Goal: Task Accomplishment & Management: Complete application form

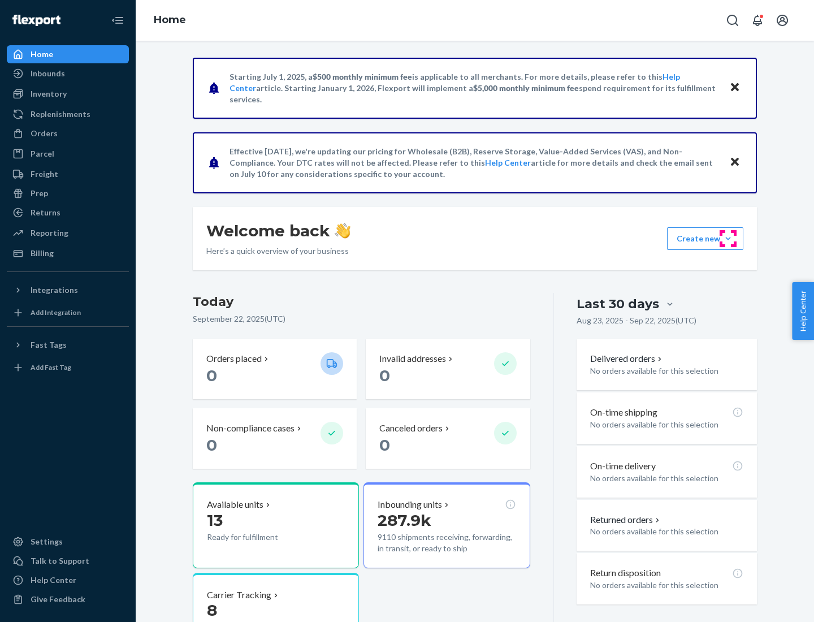
click at [728, 239] on button "Create new Create new inbound Create new order Create new product" at bounding box center [705, 238] width 76 height 23
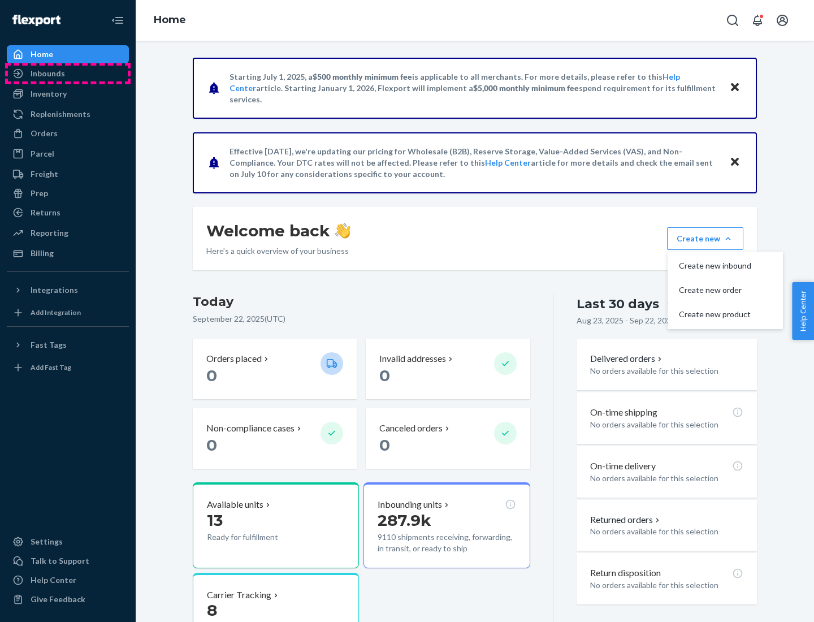
click at [68, 74] on div "Inbounds" at bounding box center [68, 74] width 120 height 16
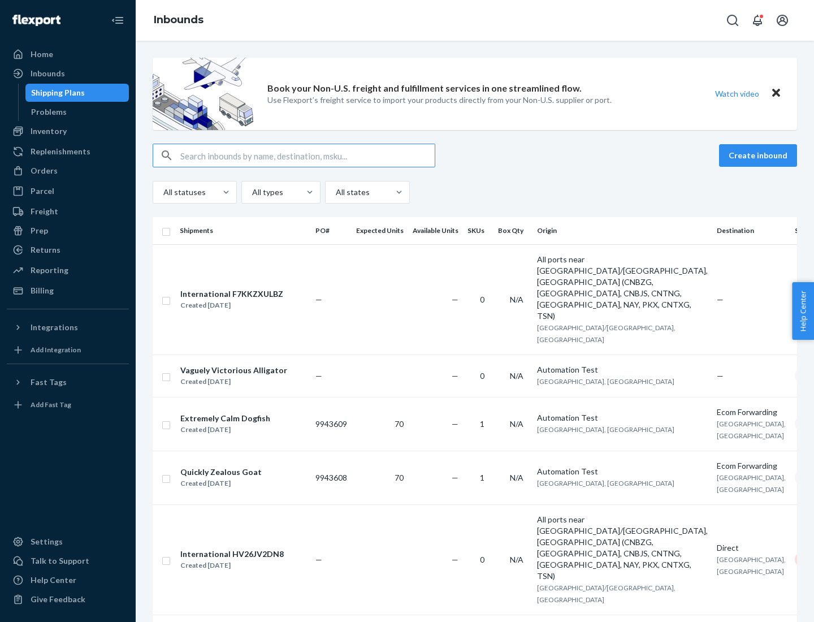
click at [760, 156] on button "Create inbound" at bounding box center [758, 155] width 78 height 23
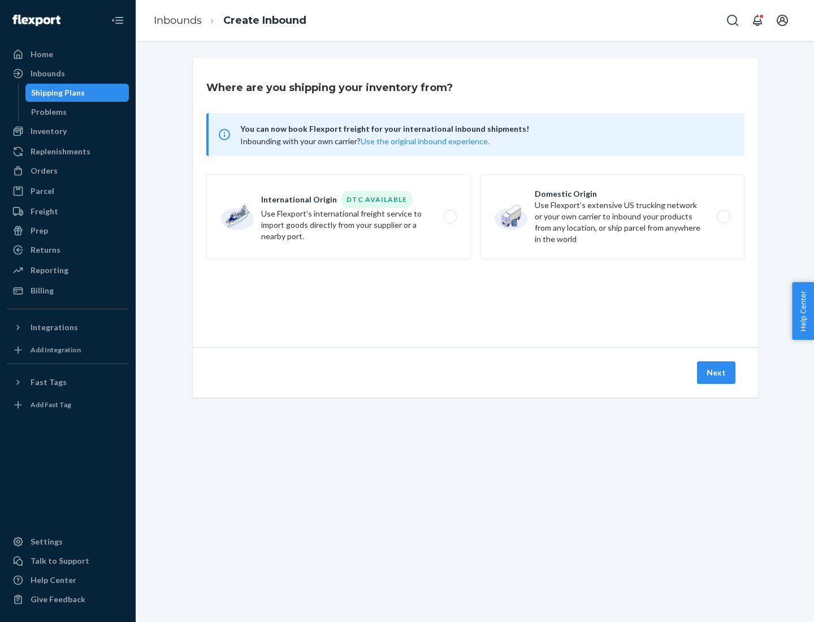
click at [612, 217] on label "Domestic Origin Use Flexport’s extensive US trucking network or your own carrie…" at bounding box center [612, 216] width 265 height 85
click at [723, 217] on input "Domestic Origin Use Flexport’s extensive US trucking network or your own carrie…" at bounding box center [726, 216] width 7 height 7
radio input "true"
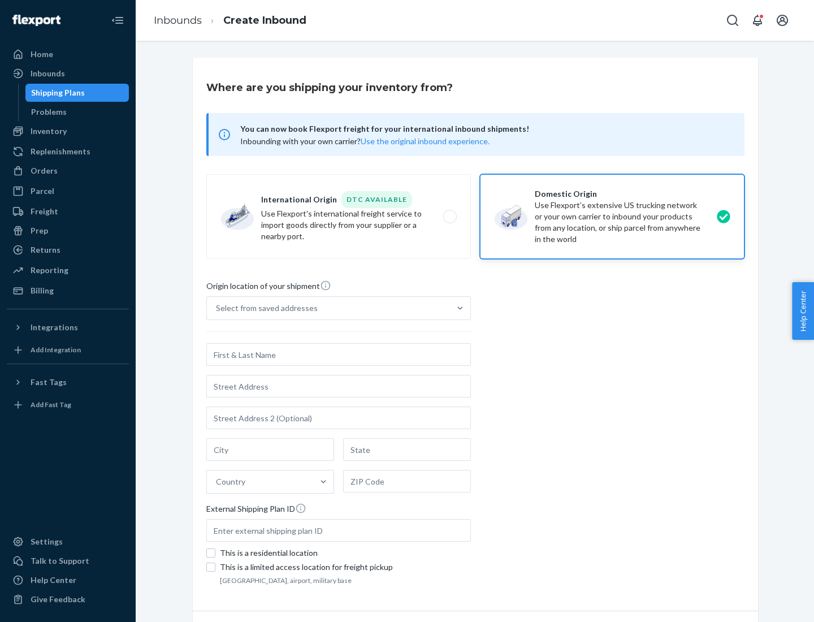
click at [264, 308] on div "Select from saved addresses" at bounding box center [267, 308] width 102 height 11
click at [217, 308] on input "Select from saved addresses" at bounding box center [216, 308] width 1 height 11
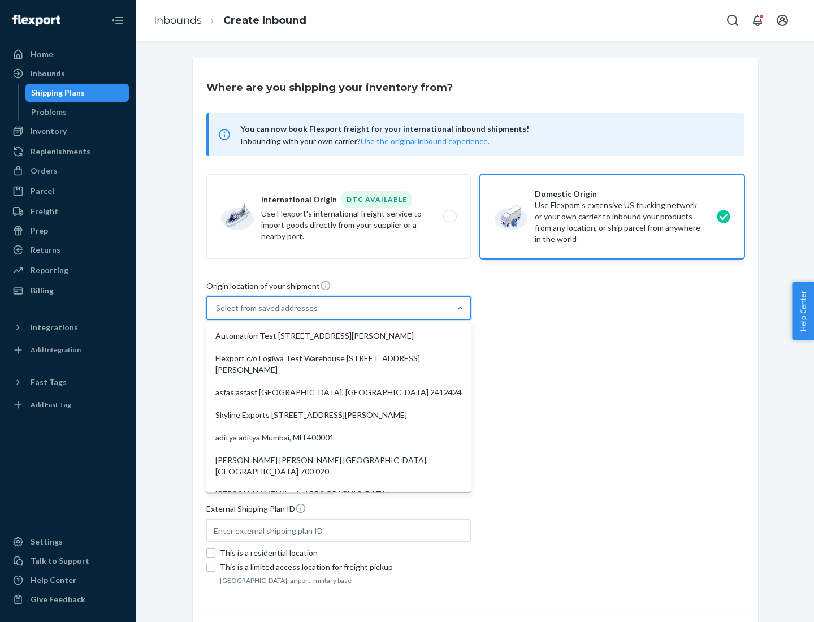
scroll to position [5, 0]
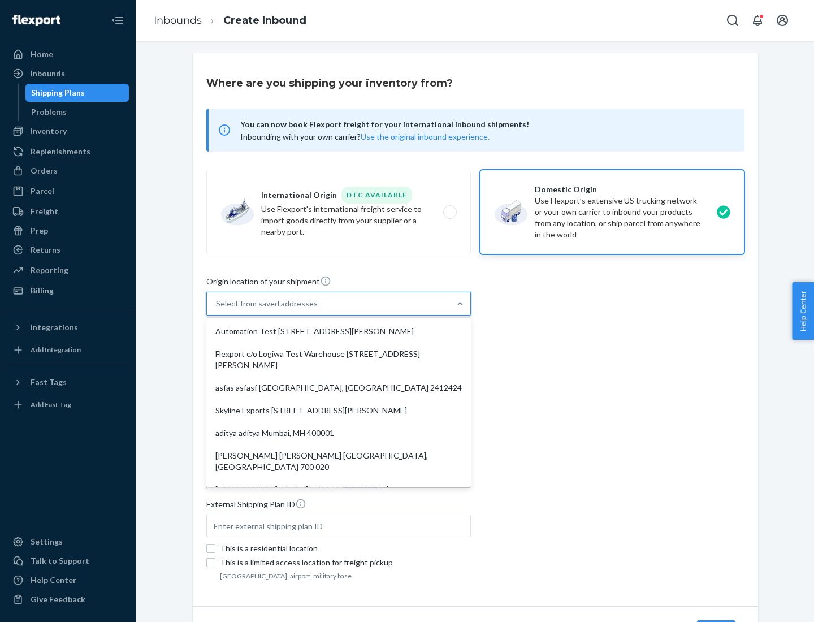
click at [339, 331] on div "Automation Test [STREET_ADDRESS][PERSON_NAME]" at bounding box center [339, 331] width 260 height 23
click at [217, 309] on input "option Automation Test [STREET_ADDRESS][PERSON_NAME]. 9 results available. Use …" at bounding box center [216, 303] width 1 height 11
type input "Automation Test"
type input "9th Floor"
type input "[GEOGRAPHIC_DATA]"
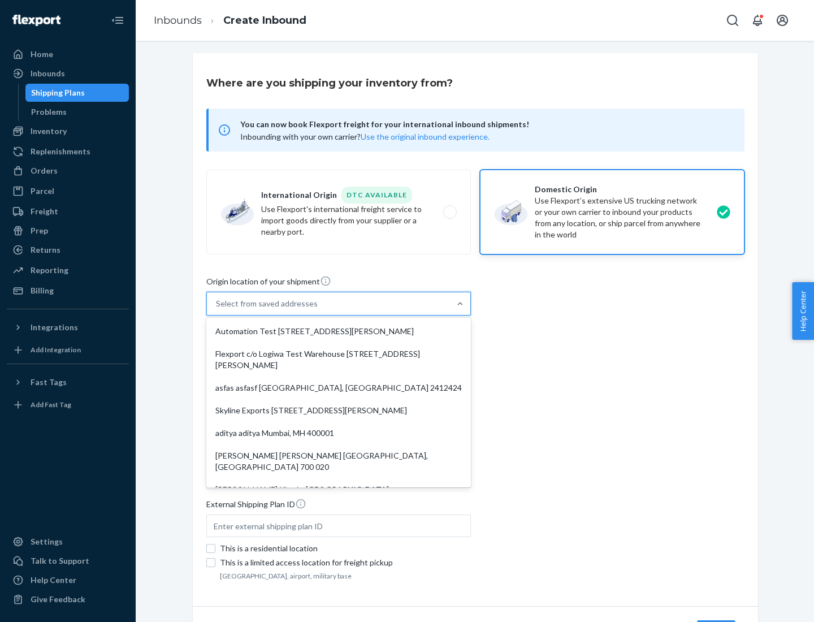
type input "CA"
type input "94104"
type input "[STREET_ADDRESS][PERSON_NAME]"
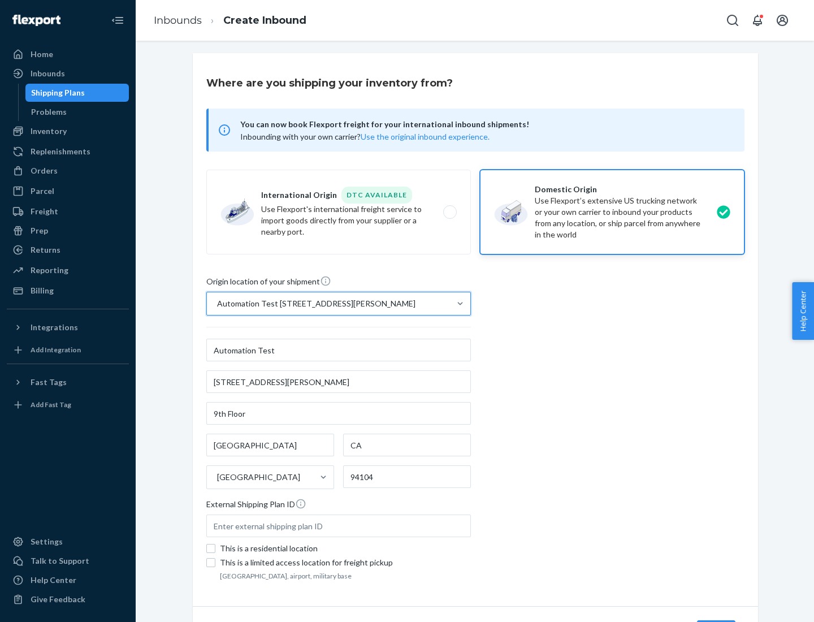
scroll to position [66, 0]
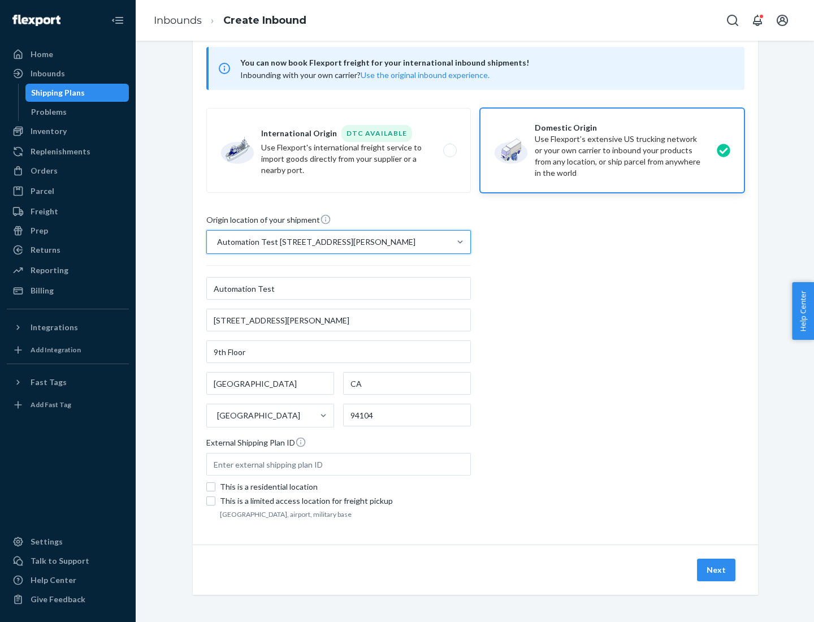
click at [717, 570] on button "Next" at bounding box center [716, 570] width 38 height 23
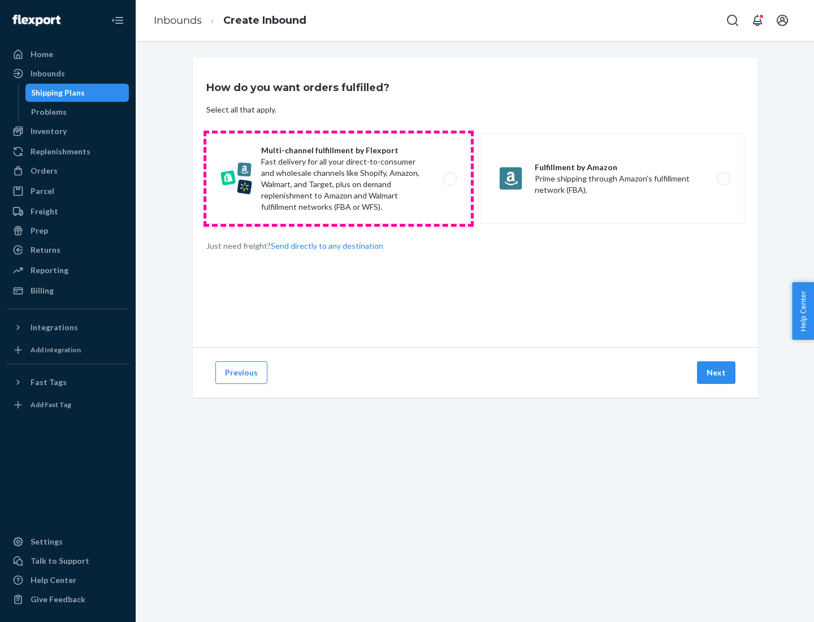
click at [339, 179] on label "Multi-channel fulfillment by Flexport Fast delivery for all your direct-to-cons…" at bounding box center [338, 178] width 265 height 90
click at [450, 179] on input "Multi-channel fulfillment by Flexport Fast delivery for all your direct-to-cons…" at bounding box center [453, 178] width 7 height 7
radio input "true"
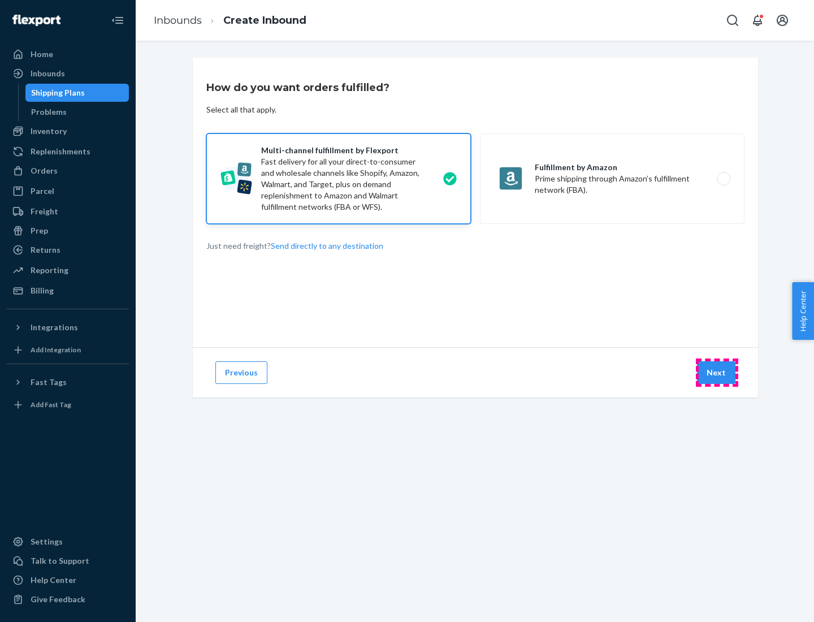
click at [717, 373] on button "Next" at bounding box center [716, 372] width 38 height 23
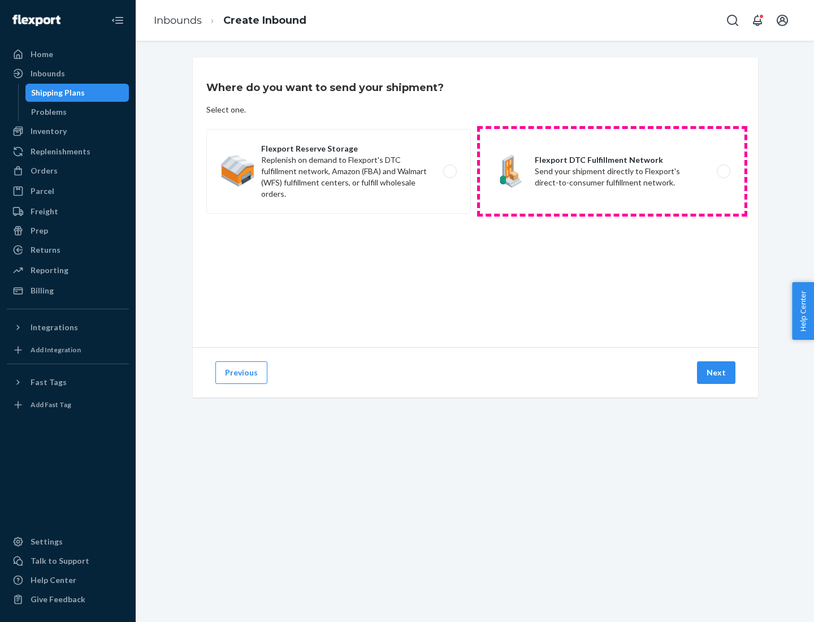
click at [612, 171] on label "Flexport DTC Fulfillment Network Send your shipment directly to Flexport's dire…" at bounding box center [612, 171] width 265 height 85
click at [723, 171] on input "Flexport DTC Fulfillment Network Send your shipment directly to Flexport's dire…" at bounding box center [726, 171] width 7 height 7
radio input "true"
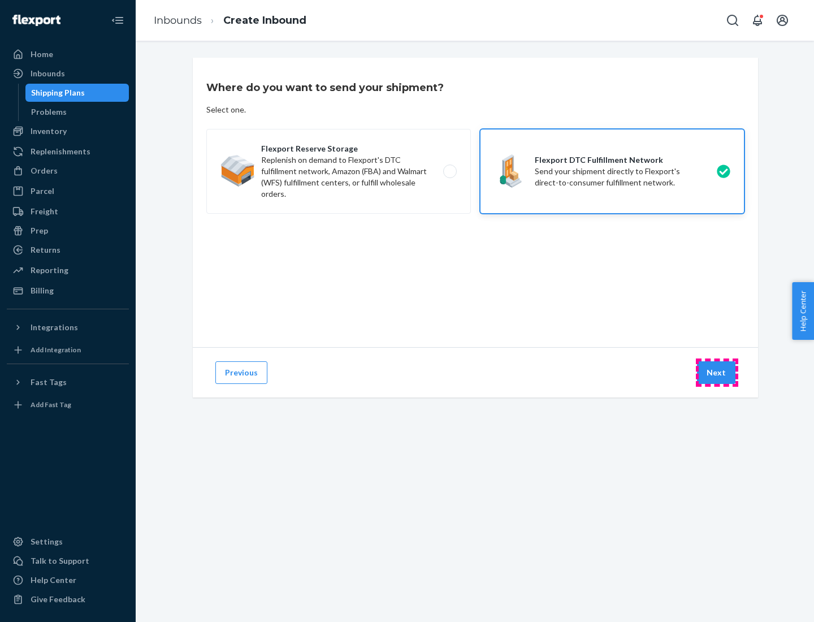
click at [717, 373] on button "Next" at bounding box center [716, 372] width 38 height 23
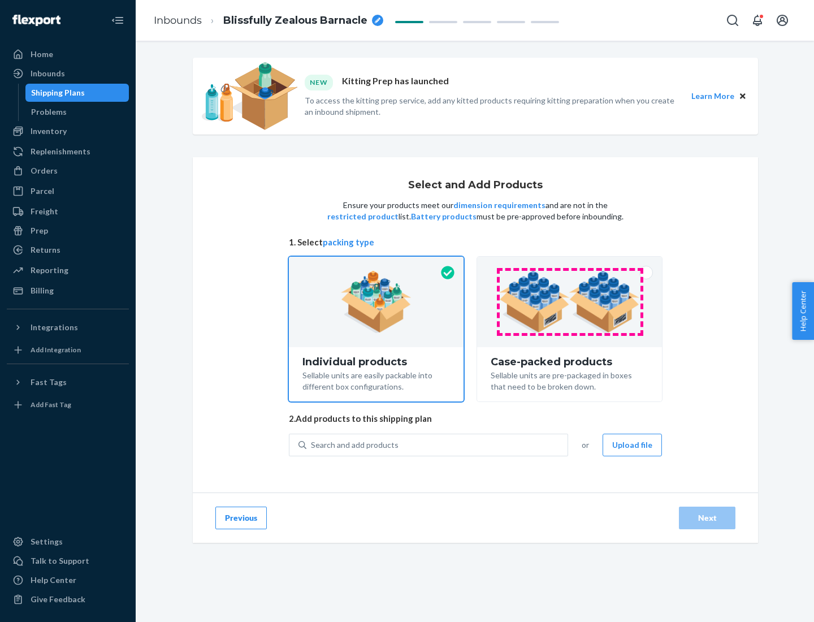
click at [570, 302] on img at bounding box center [569, 302] width 141 height 62
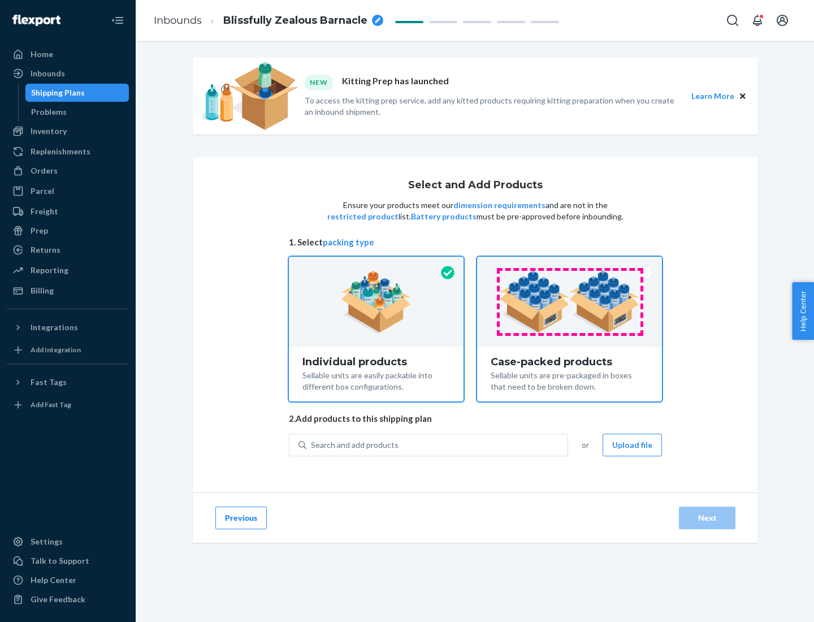
click at [570, 264] on input "Case-packed products Sellable units are pre-packaged in boxes that need to be b…" at bounding box center [569, 260] width 7 height 7
radio input "true"
radio input "false"
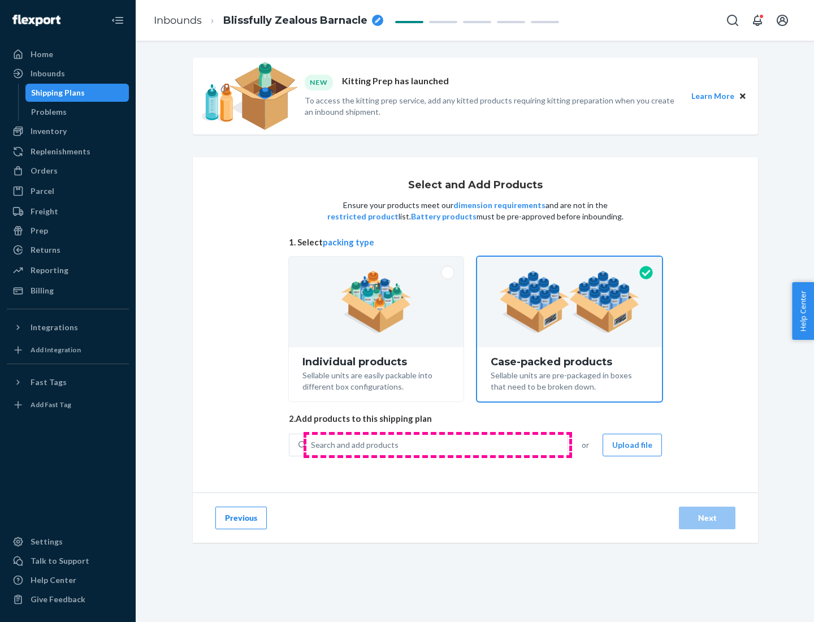
click at [438, 444] on div "Search and add products" at bounding box center [436, 445] width 261 height 20
click at [312, 444] on input "Search and add products" at bounding box center [311, 444] width 1 height 11
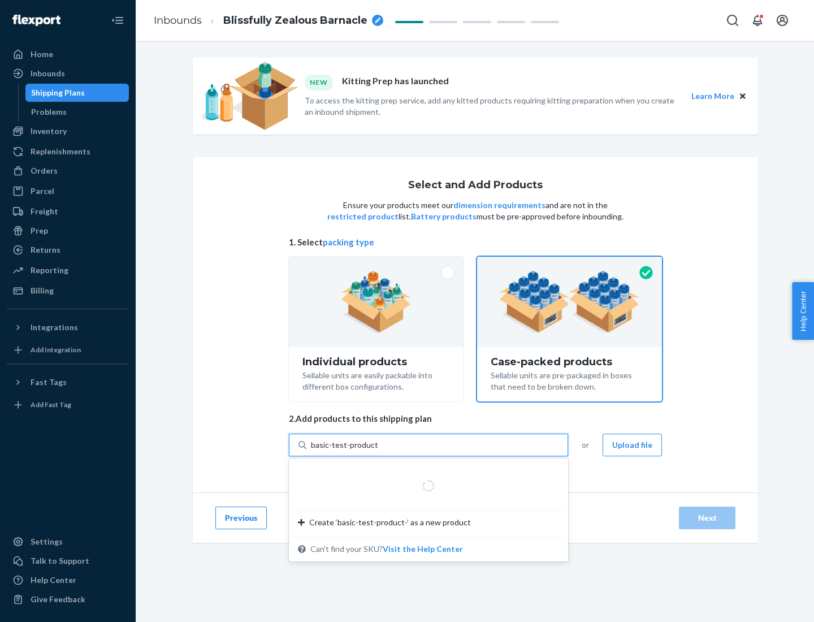
type input "basic-test-product-1"
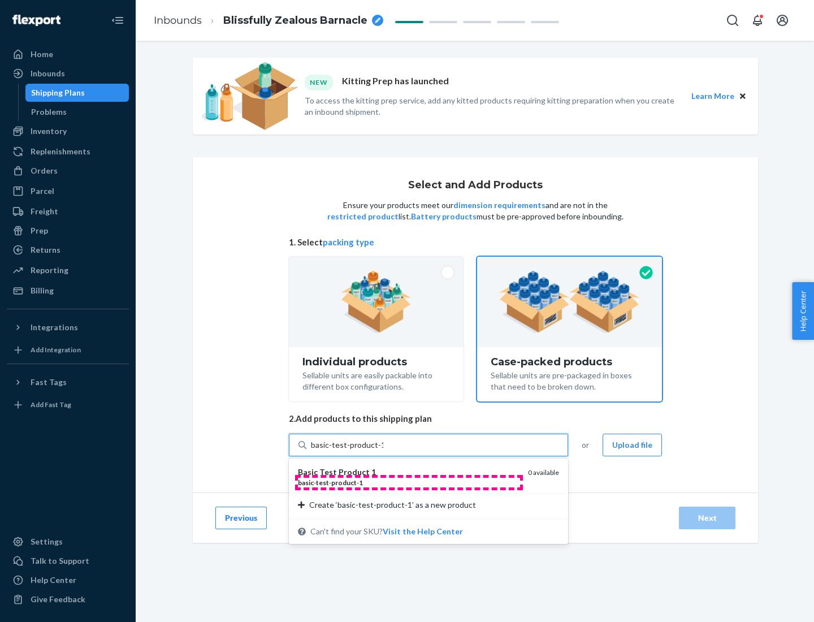
click at [409, 482] on div "basic - test - product - 1" at bounding box center [408, 483] width 221 height 10
click at [383, 451] on input "basic-test-product-1" at bounding box center [347, 444] width 72 height 11
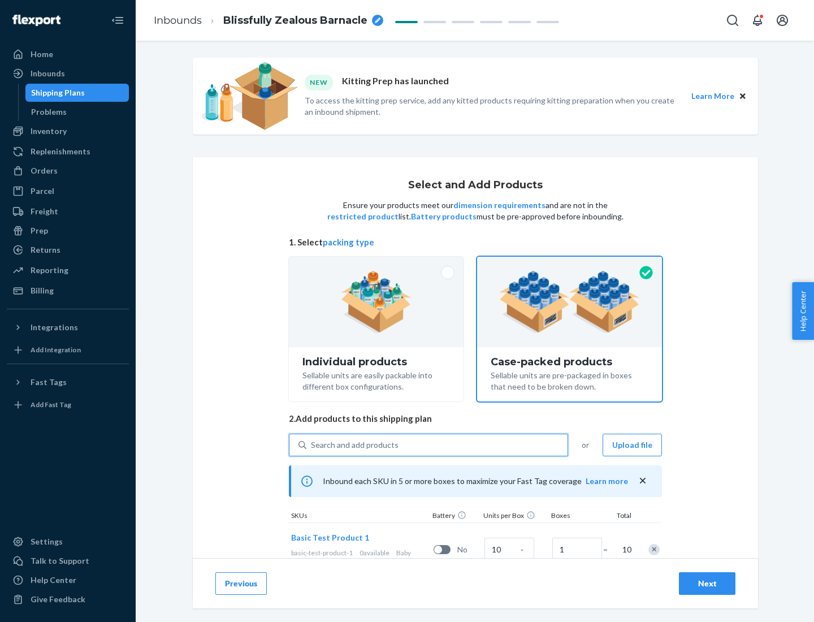
scroll to position [41, 0]
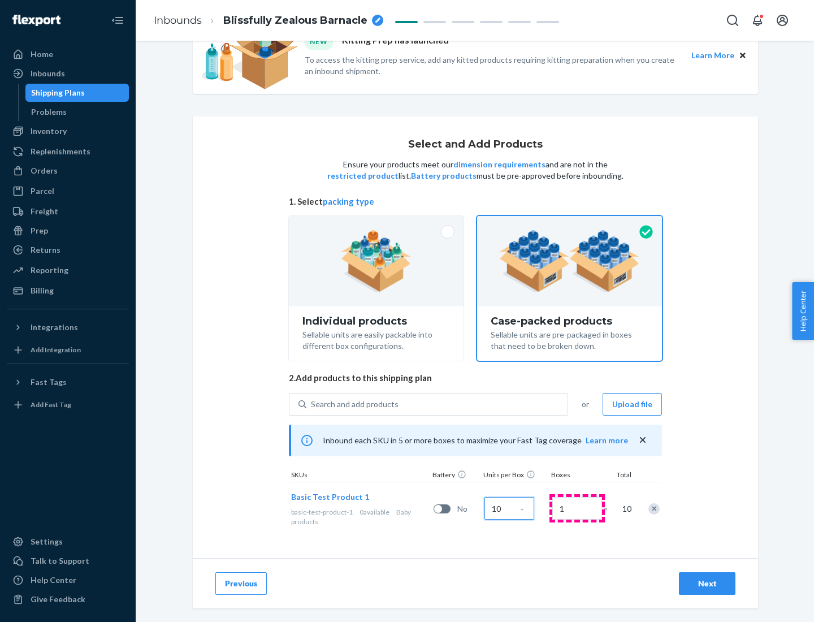
type input "10"
type input "7"
click at [707, 584] on div "Next" at bounding box center [707, 583] width 37 height 11
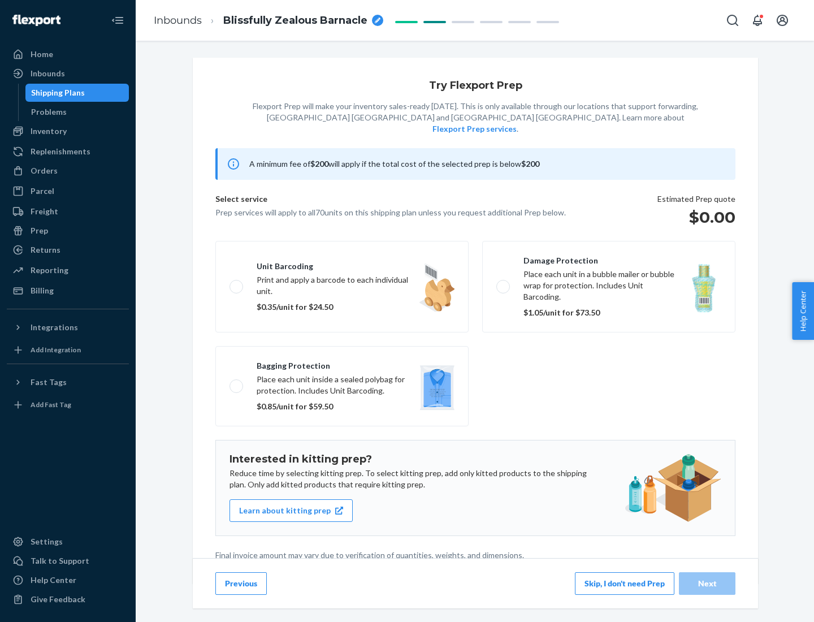
scroll to position [3, 0]
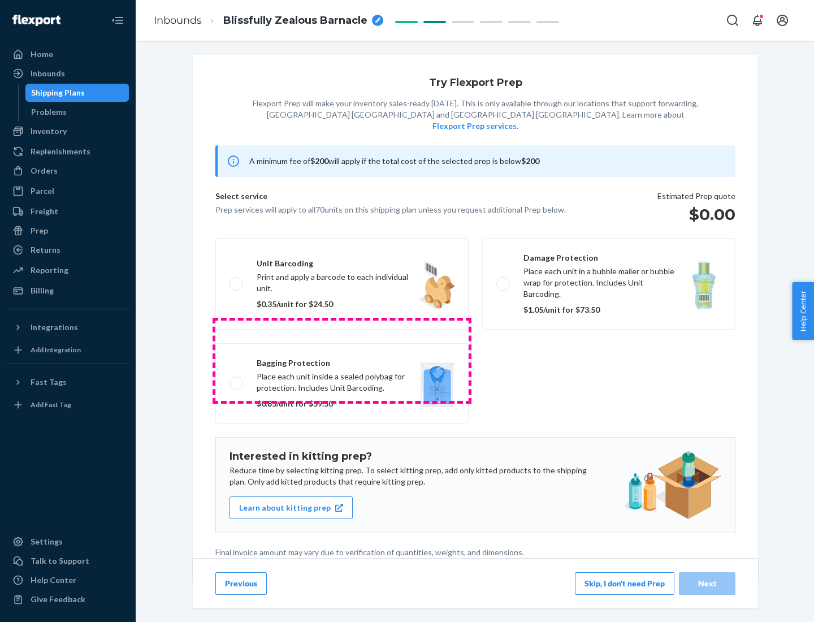
click at [342, 360] on label "Bagging protection Place each unit inside a sealed polybag for protection. Incl…" at bounding box center [341, 383] width 253 height 80
click at [237, 379] on input "Bagging protection Place each unit inside a sealed polybag for protection. Incl…" at bounding box center [233, 382] width 7 height 7
checkbox input "true"
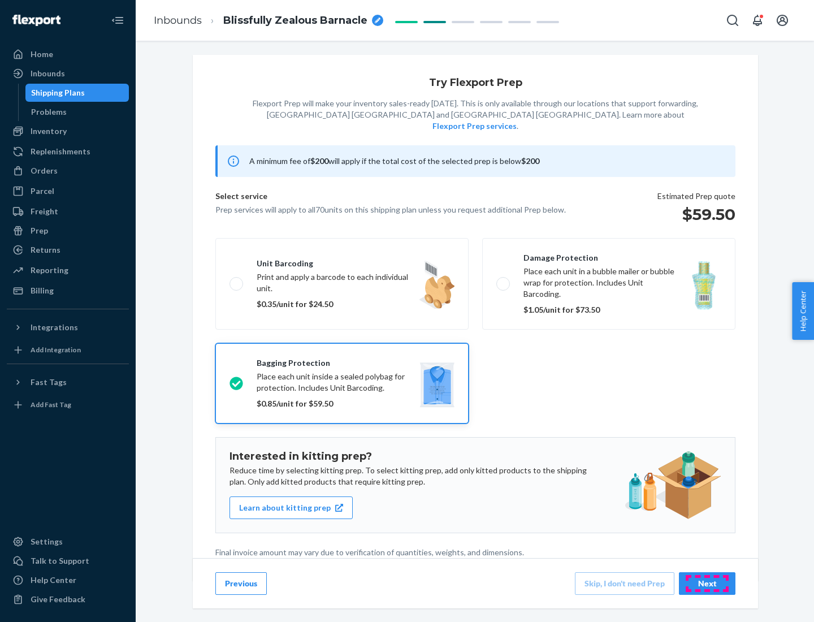
click at [707, 583] on div "Next" at bounding box center [707, 583] width 37 height 11
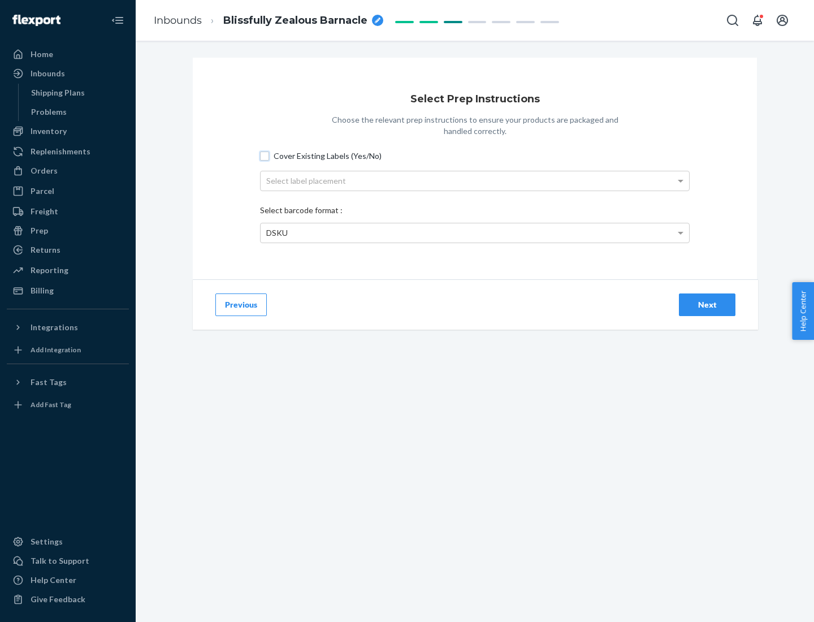
click at [265, 156] on input "Cover Existing Labels (Yes/No)" at bounding box center [264, 156] width 9 height 9
checkbox input "true"
click at [475, 180] on div "Select label placement" at bounding box center [475, 180] width 429 height 19
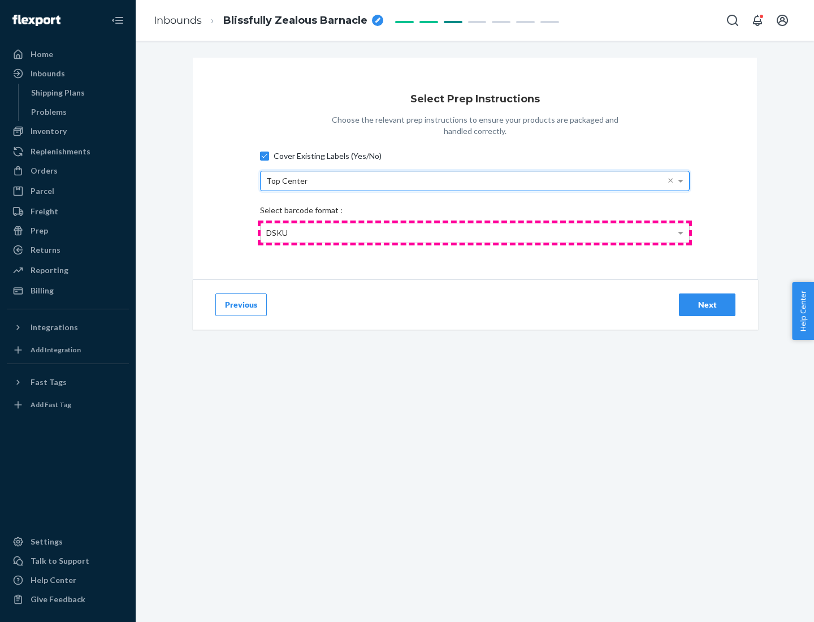
click at [475, 232] on div "DSKU" at bounding box center [475, 232] width 429 height 19
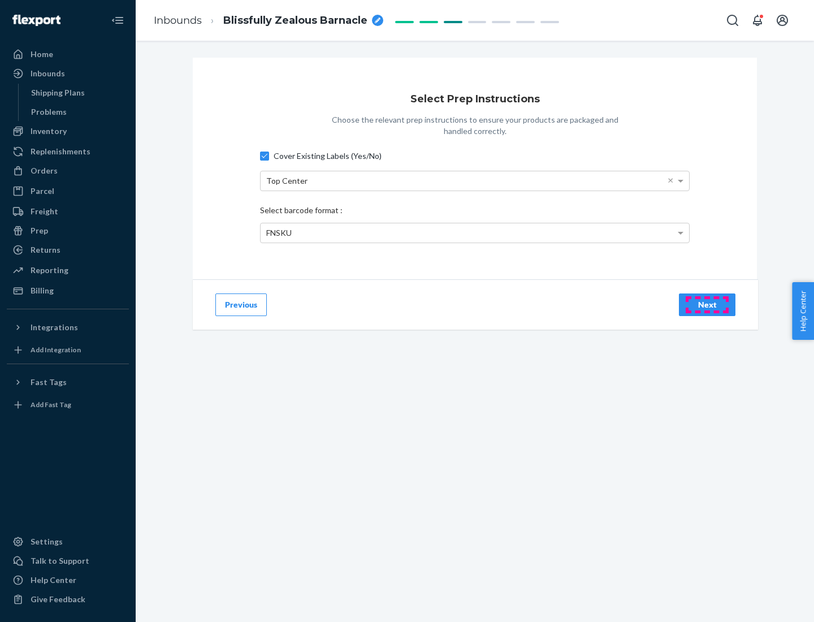
click at [707, 304] on div "Next" at bounding box center [707, 304] width 37 height 11
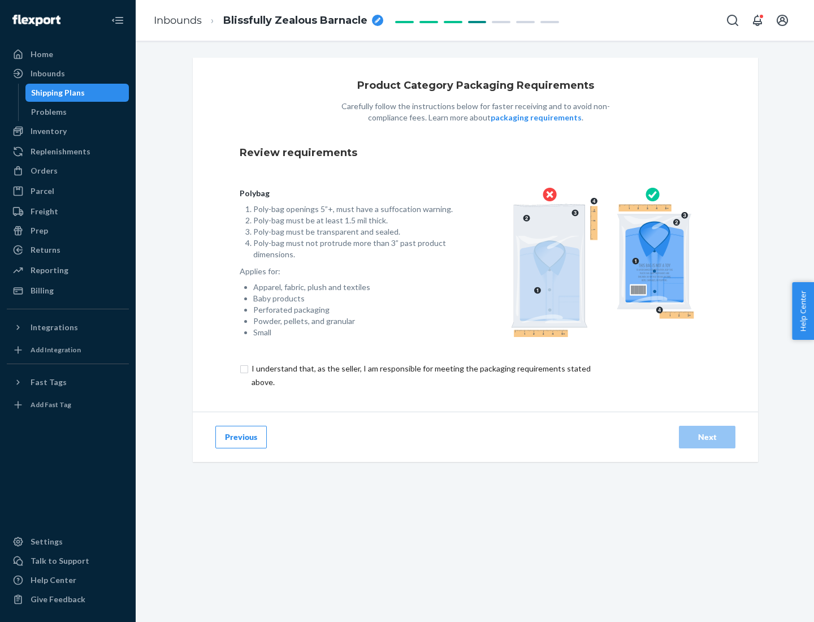
click at [420, 375] on input "checkbox" at bounding box center [428, 375] width 376 height 27
checkbox input "true"
click at [707, 437] on div "Next" at bounding box center [707, 436] width 37 height 11
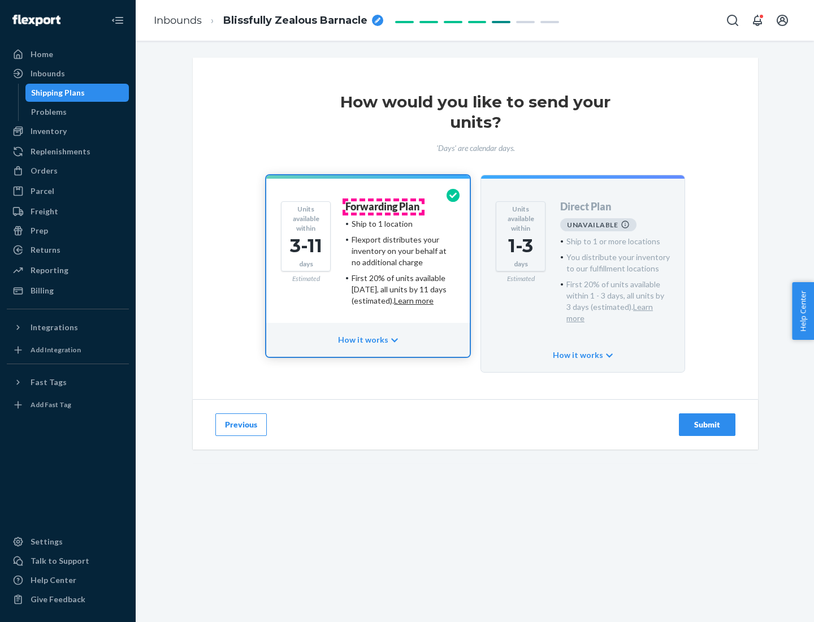
click at [383, 206] on h4 "Forwarding Plan" at bounding box center [383, 206] width 74 height 11
click at [707, 419] on div "Submit" at bounding box center [707, 424] width 37 height 11
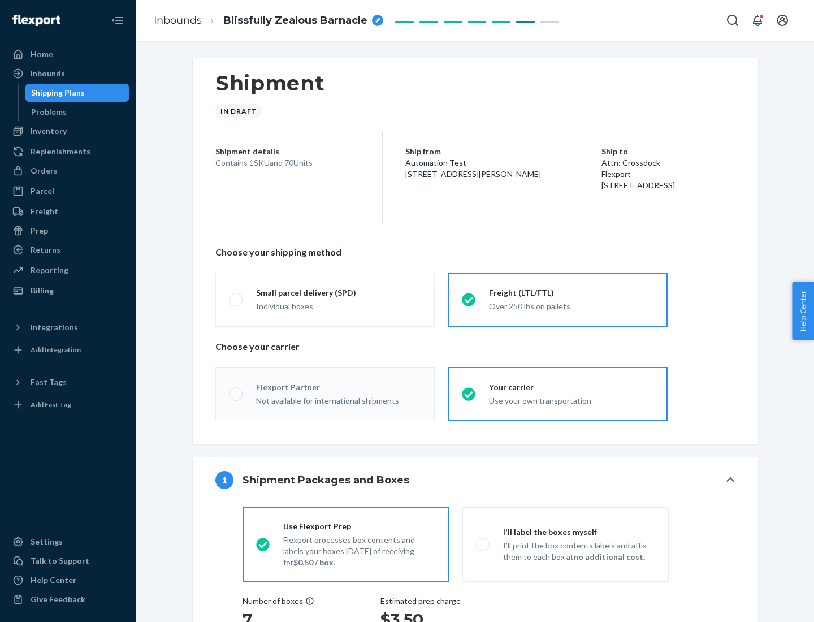
radio input "true"
radio input "false"
radio input "true"
radio input "false"
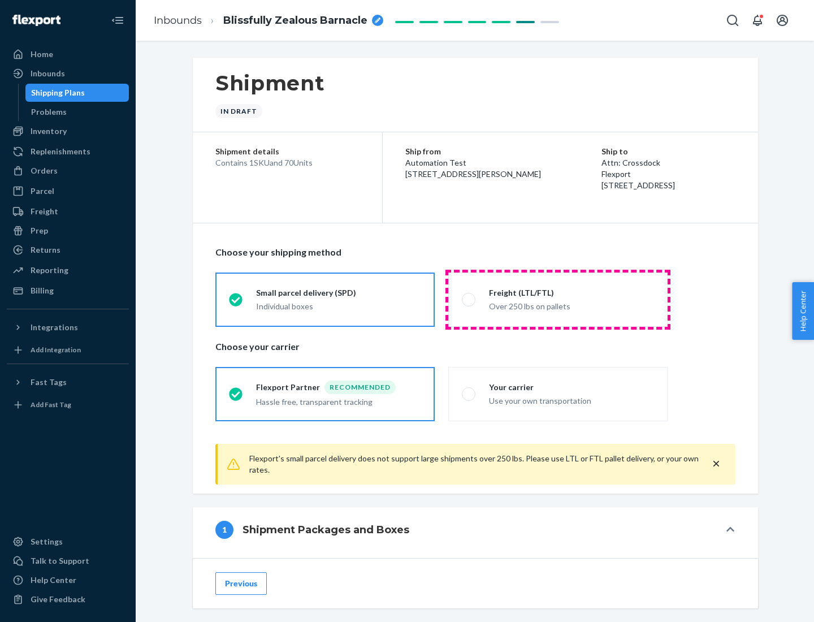
click at [558, 299] on div "Over 250 lbs on pallets" at bounding box center [571, 306] width 165 height 14
click at [469, 299] on input "Freight (LTL/FTL) Over 250 lbs on pallets" at bounding box center [465, 299] width 7 height 7
radio input "true"
radio input "false"
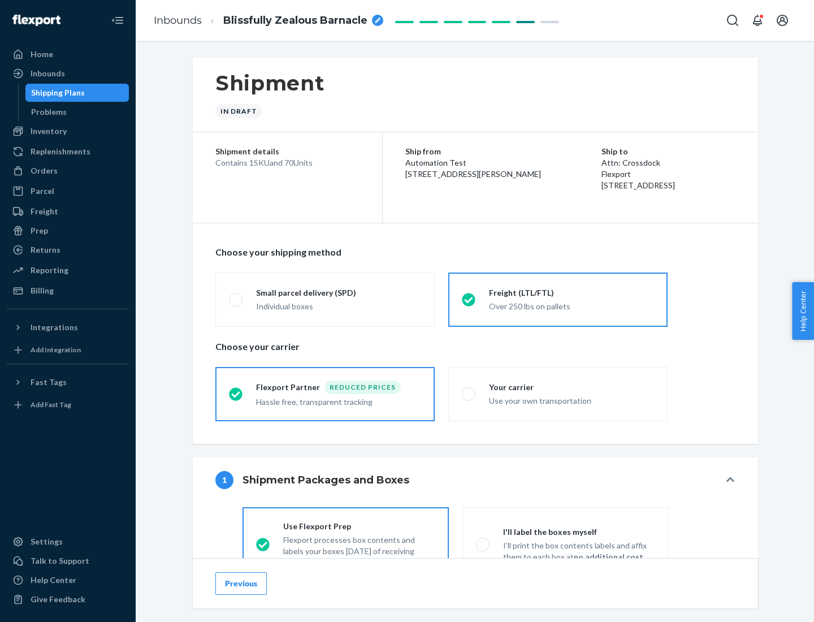
scroll to position [63, 0]
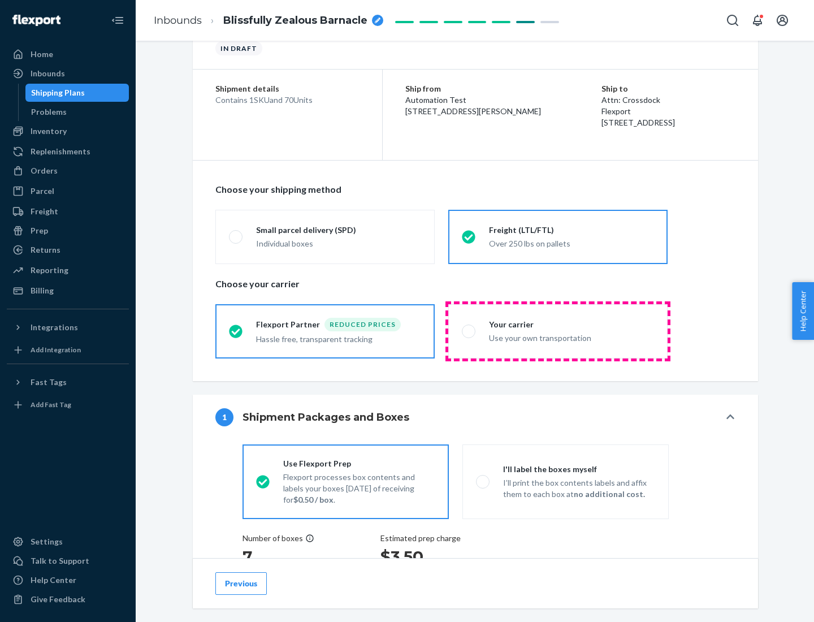
click at [558, 331] on div "Use your own transportation" at bounding box center [571, 337] width 165 height 14
click at [469, 331] on input "Your carrier Use your own transportation" at bounding box center [465, 330] width 7 height 7
radio input "true"
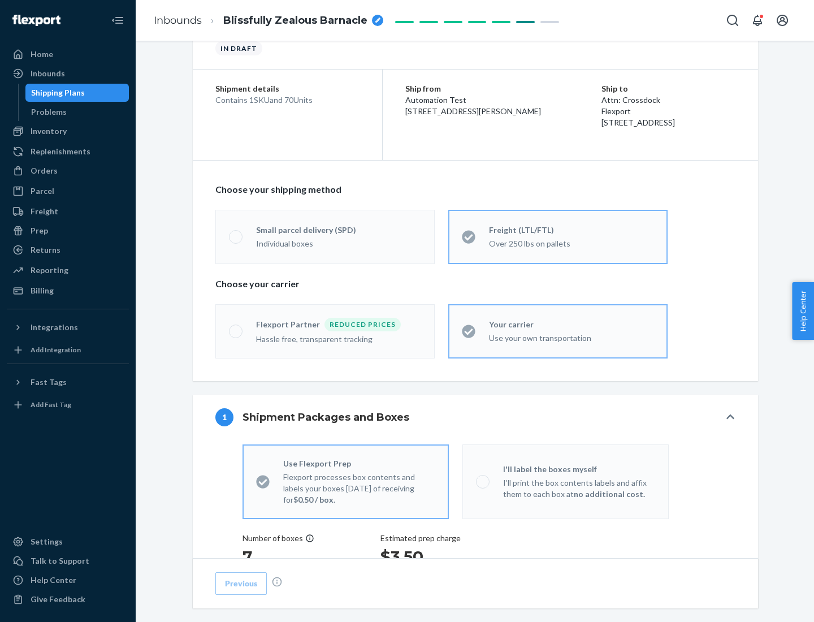
radio input "false"
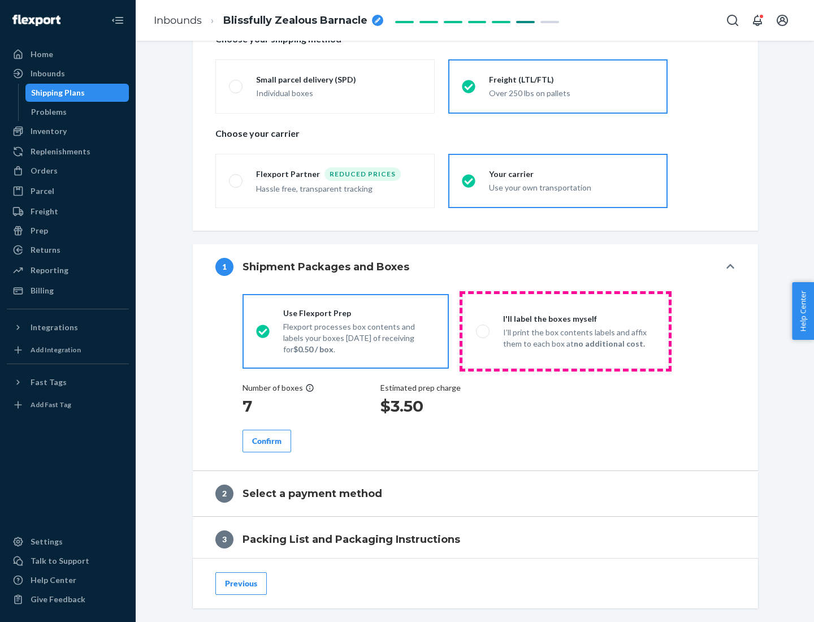
click at [565, 331] on p "I’ll print the box contents labels and affix them to each box at no additional …" at bounding box center [579, 338] width 152 height 23
click at [483, 331] on input "I'll label the boxes myself I’ll print the box contents labels and affix them t…" at bounding box center [479, 330] width 7 height 7
radio input "true"
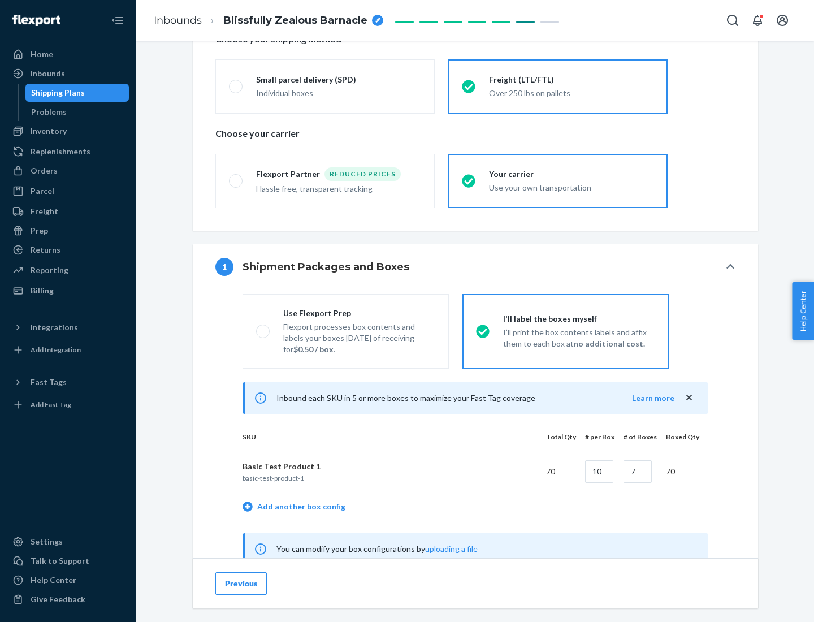
radio input "false"
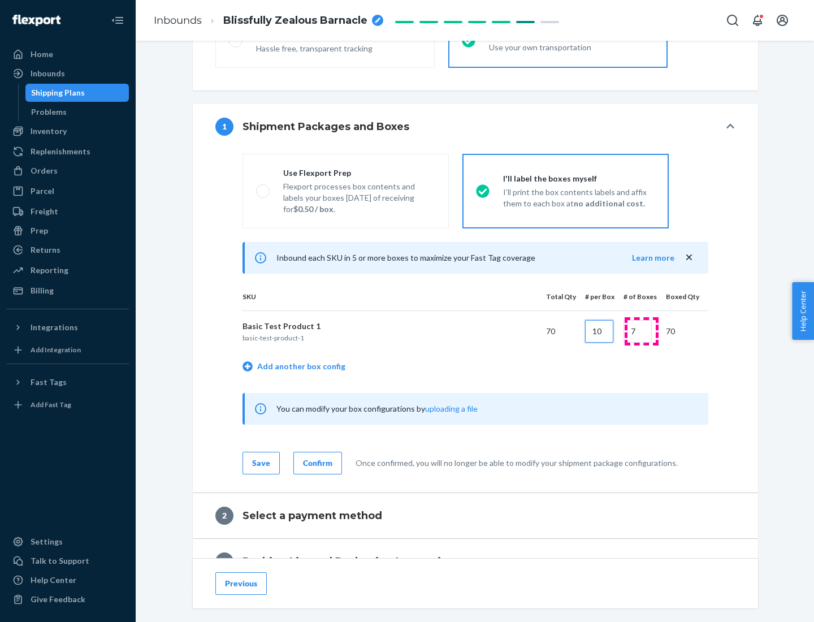
type input "10"
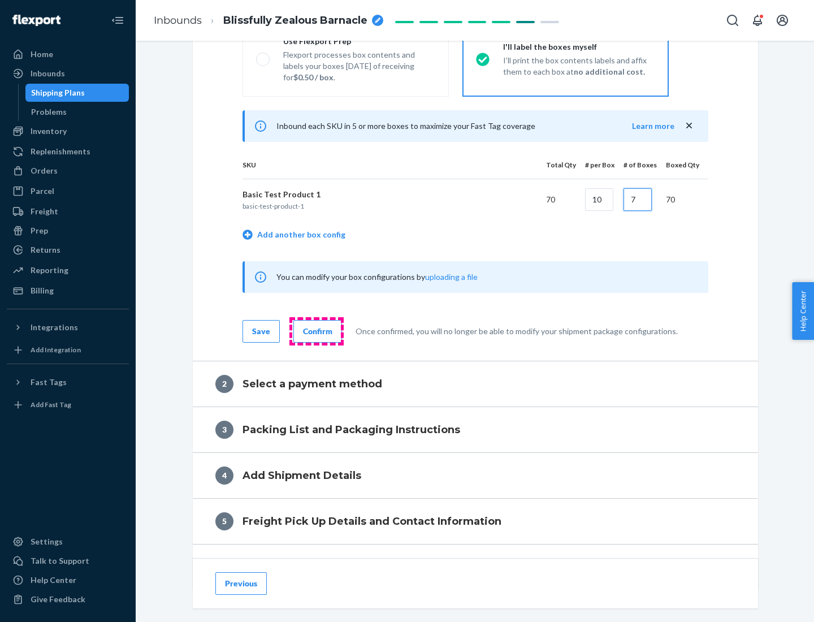
type input "7"
click at [316, 331] on div "Confirm" at bounding box center [317, 331] width 29 height 11
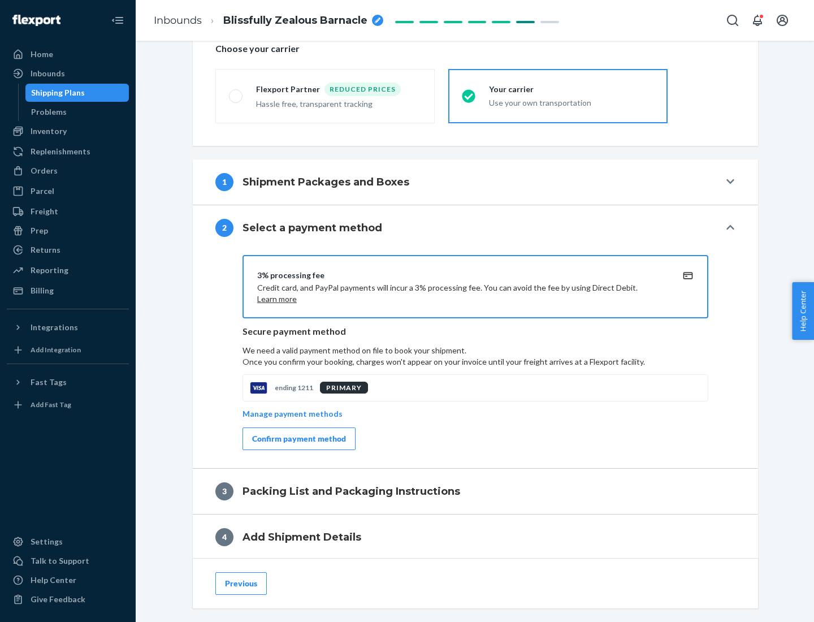
scroll to position [405, 0]
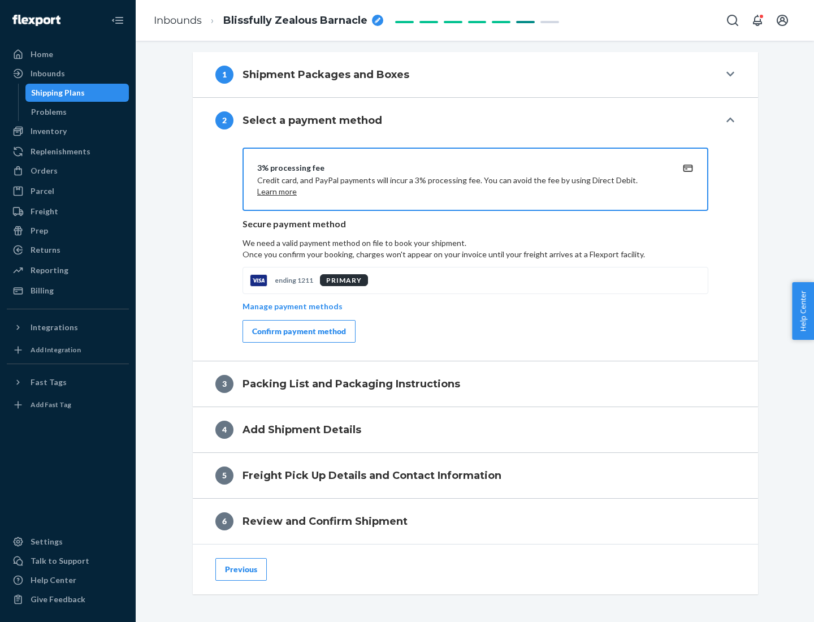
click at [298, 331] on div "Confirm payment method" at bounding box center [299, 331] width 94 height 11
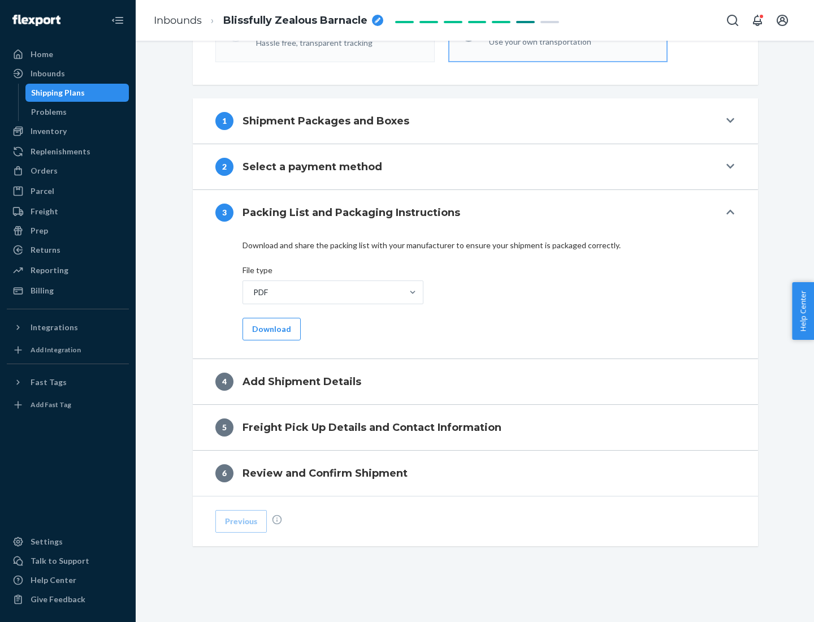
scroll to position [357, 0]
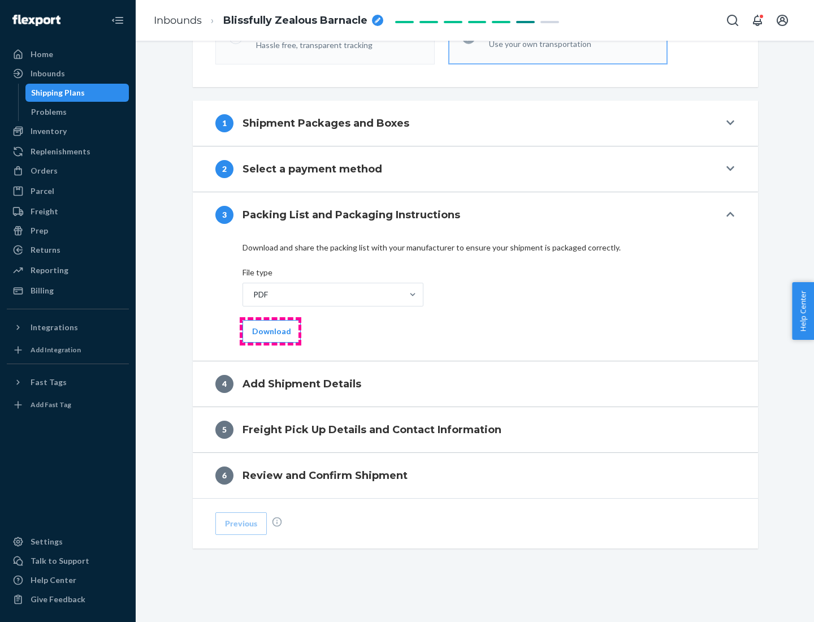
click at [270, 331] on button "Download" at bounding box center [272, 331] width 58 height 23
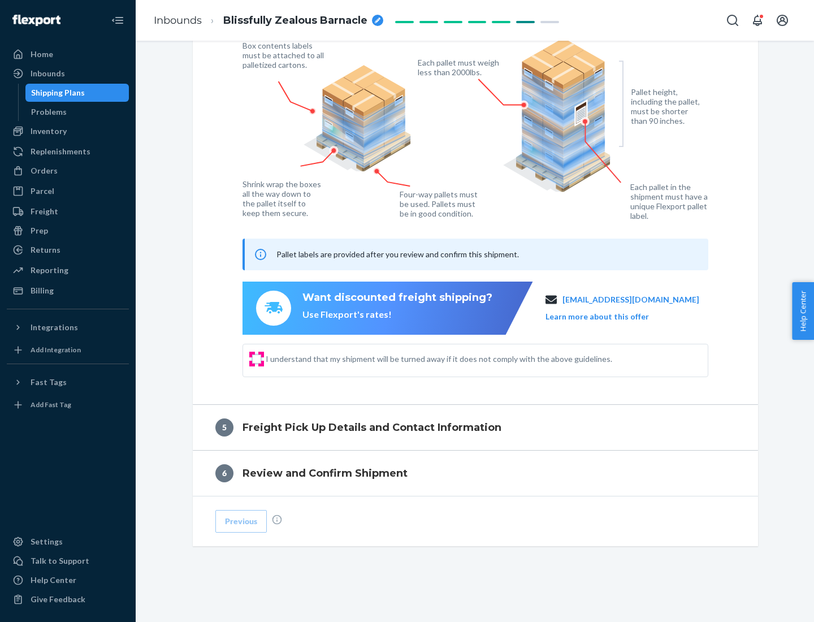
click at [257, 359] on input "I understand that my shipment will be turned away if it does not comply with th…" at bounding box center [256, 359] width 9 height 9
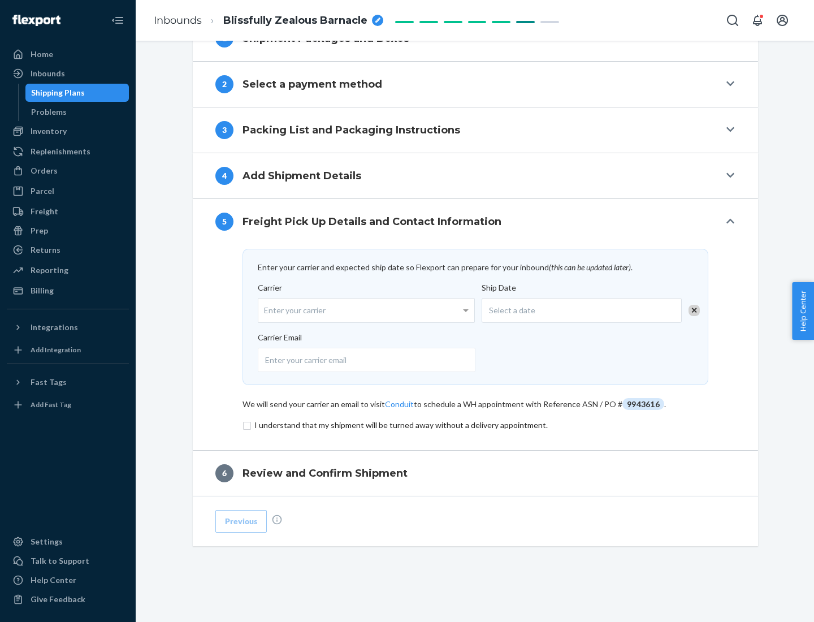
scroll to position [442, 0]
click at [476, 425] on input "checkbox" at bounding box center [476, 425] width 466 height 14
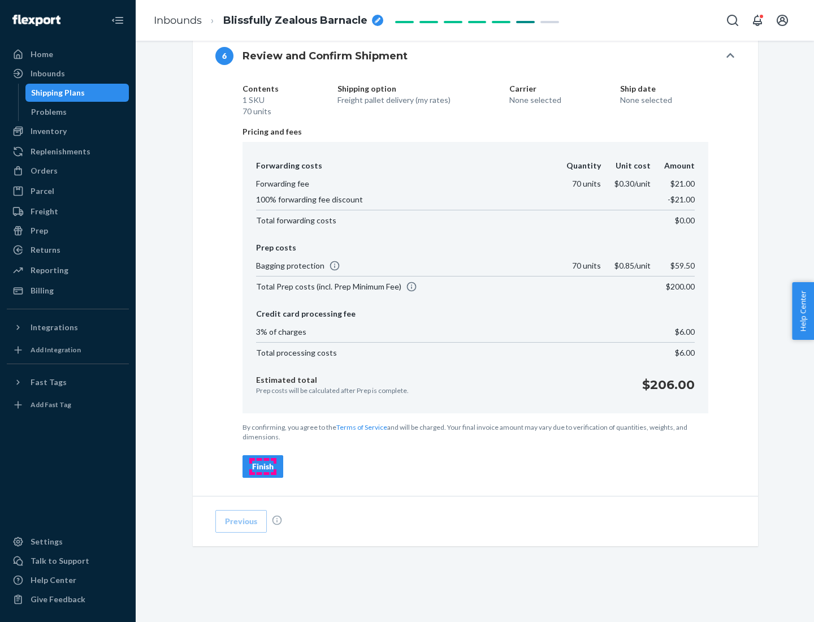
click at [263, 467] on div "Finish" at bounding box center [262, 466] width 21 height 11
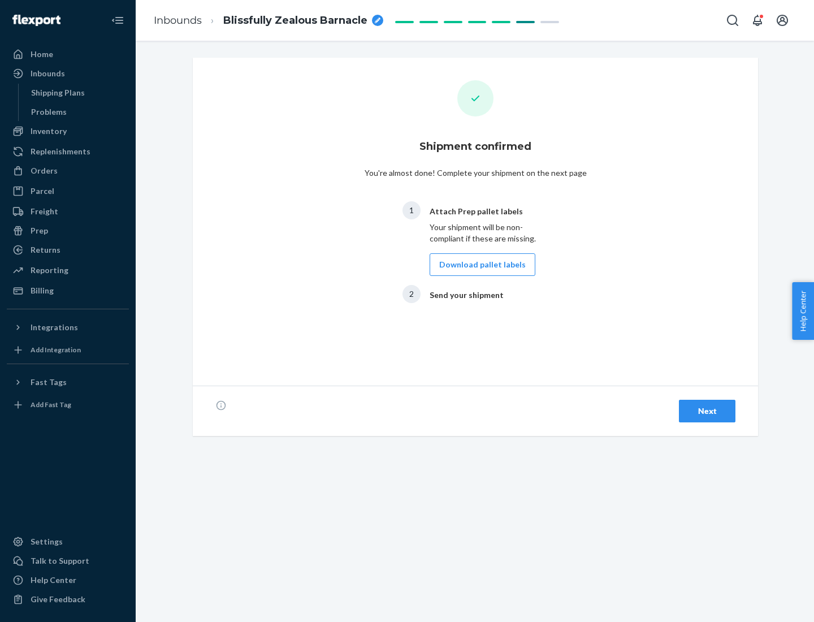
click at [480, 265] on button "Download pallet labels" at bounding box center [483, 264] width 106 height 23
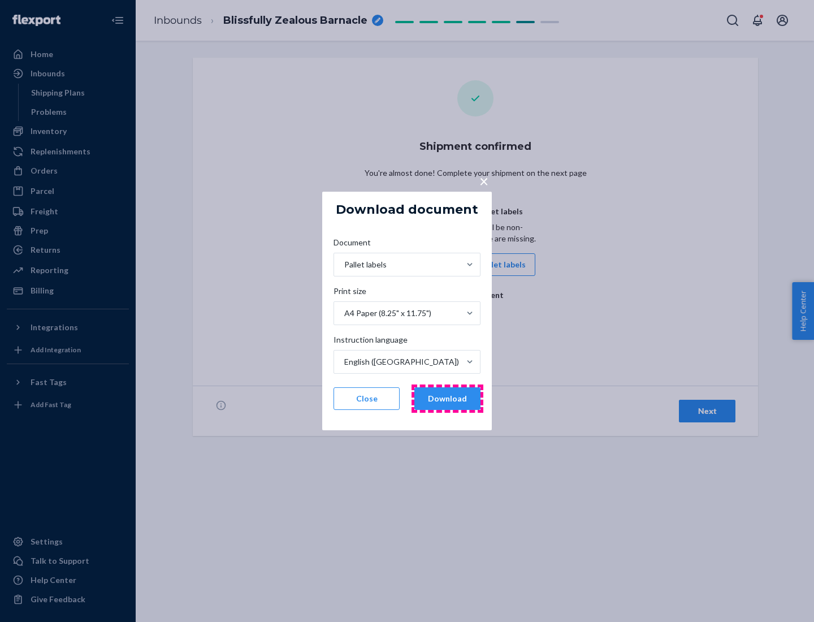
click at [447, 399] on button "Download" at bounding box center [448, 398] width 66 height 23
click at [483, 180] on span "×" at bounding box center [484, 180] width 9 height 19
